Goal: Information Seeking & Learning: Understand process/instructions

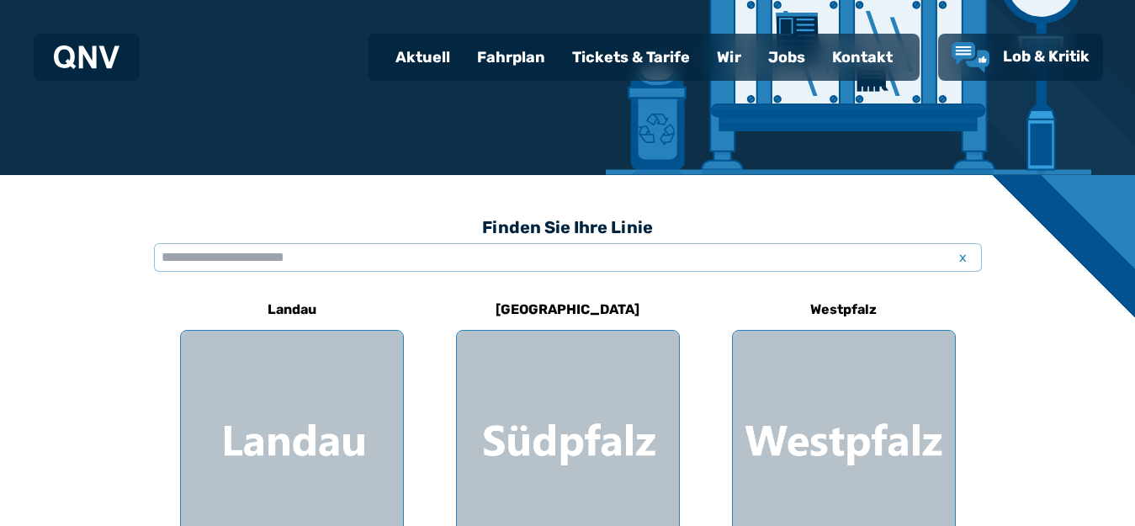
scroll to position [337, 0]
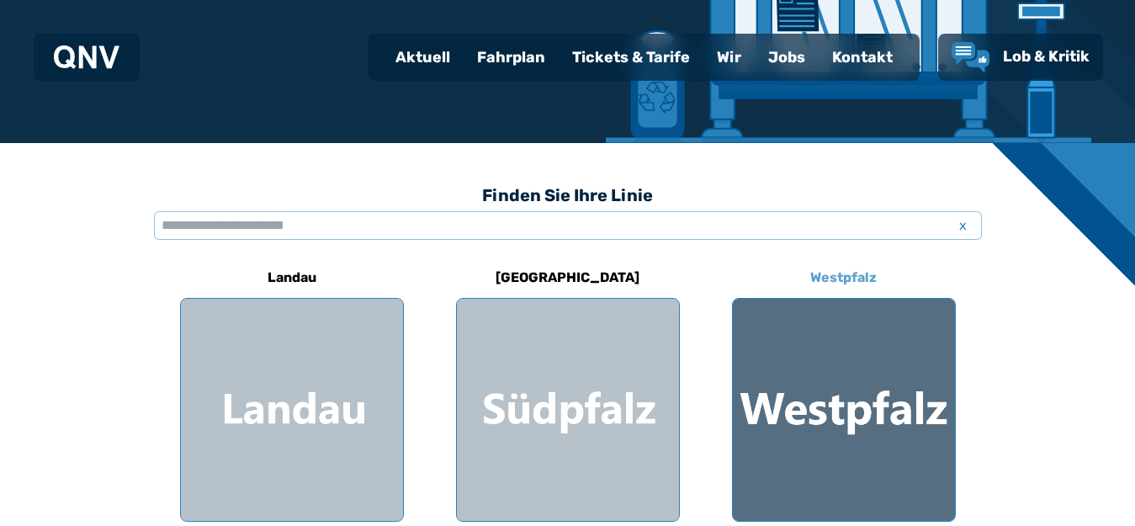
click at [842, 274] on h6 "Westpfalz" at bounding box center [844, 277] width 80 height 27
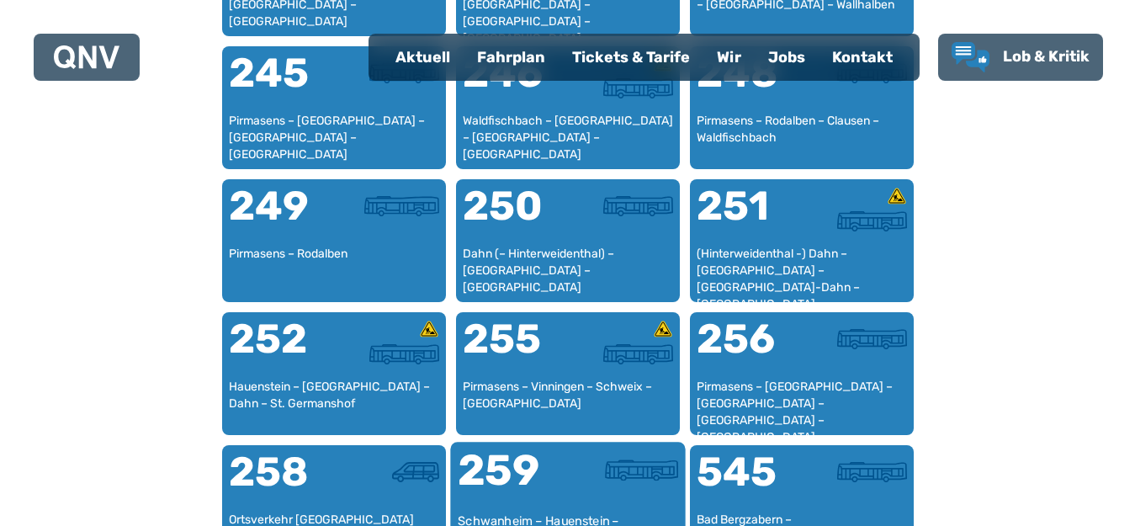
scroll to position [2008, 0]
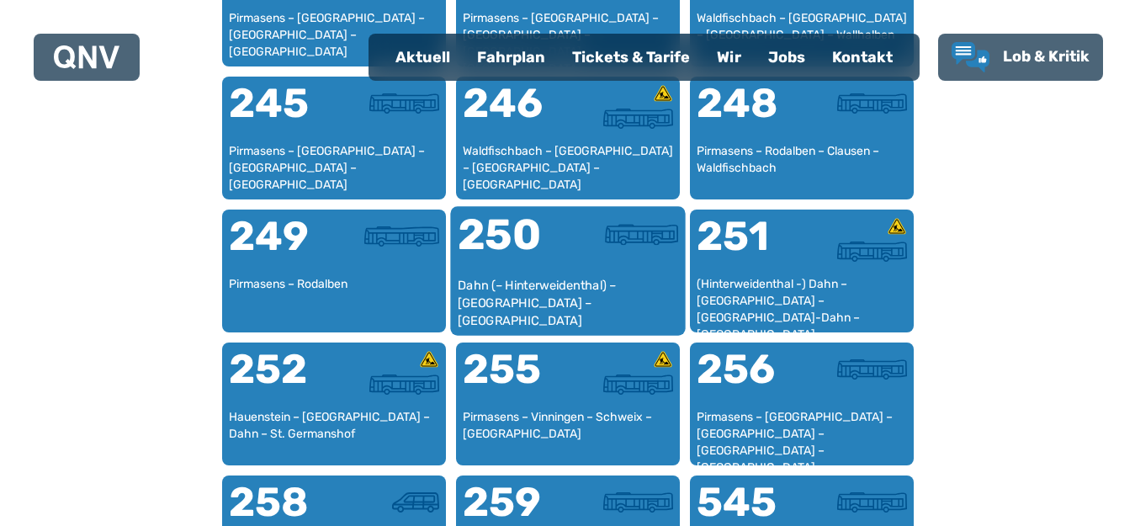
click at [516, 239] on div "250" at bounding box center [512, 245] width 110 height 63
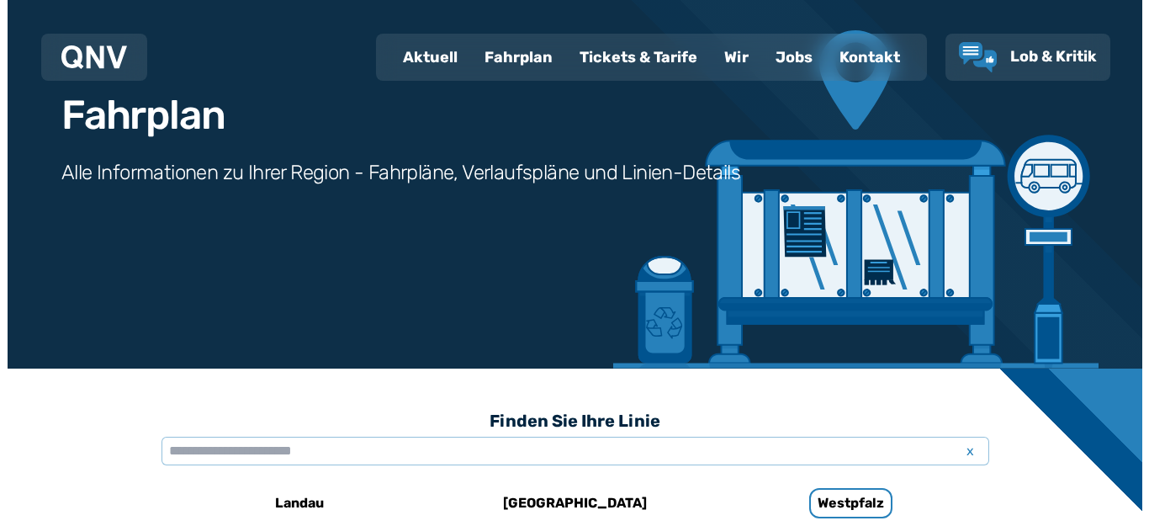
scroll to position [1109, 0]
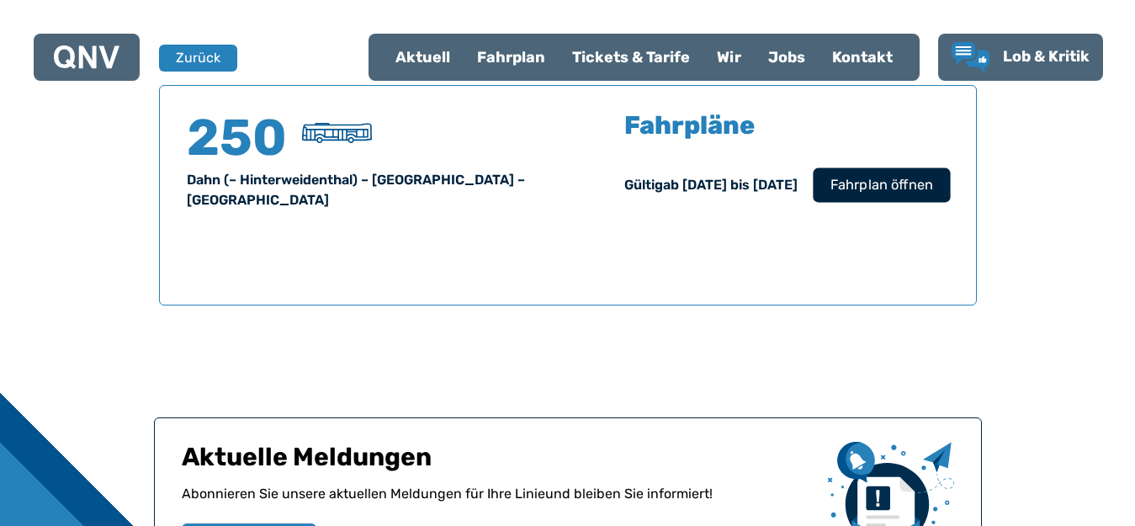
click at [847, 172] on button "Fahrplan öffnen" at bounding box center [881, 184] width 137 height 35
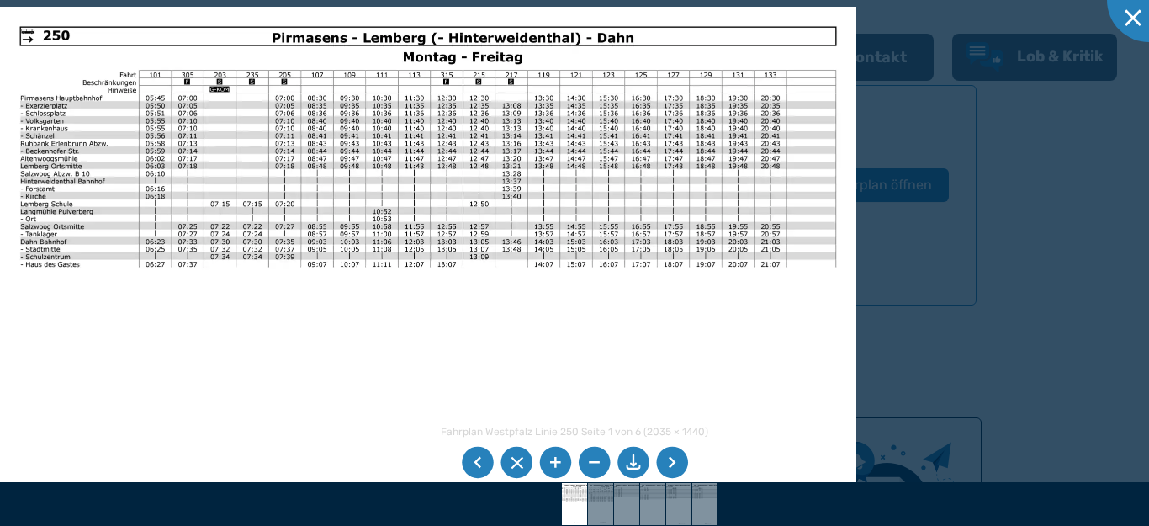
click at [669, 464] on li at bounding box center [672, 463] width 32 height 32
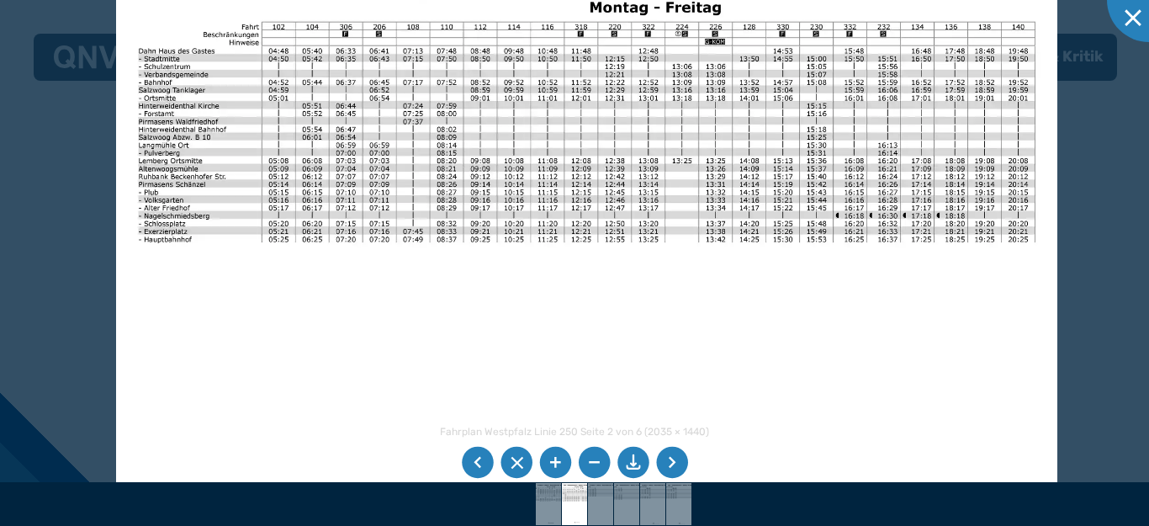
click at [321, 326] on img at bounding box center [587, 285] width 942 height 666
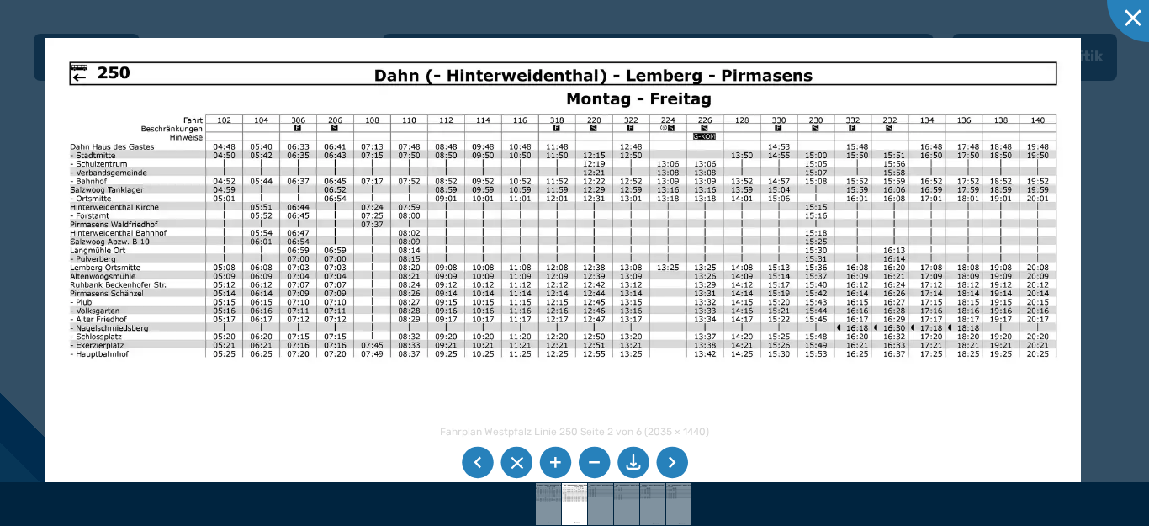
click at [347, 434] on img at bounding box center [563, 404] width 1036 height 733
